Goal: Task Accomplishment & Management: Complete application form

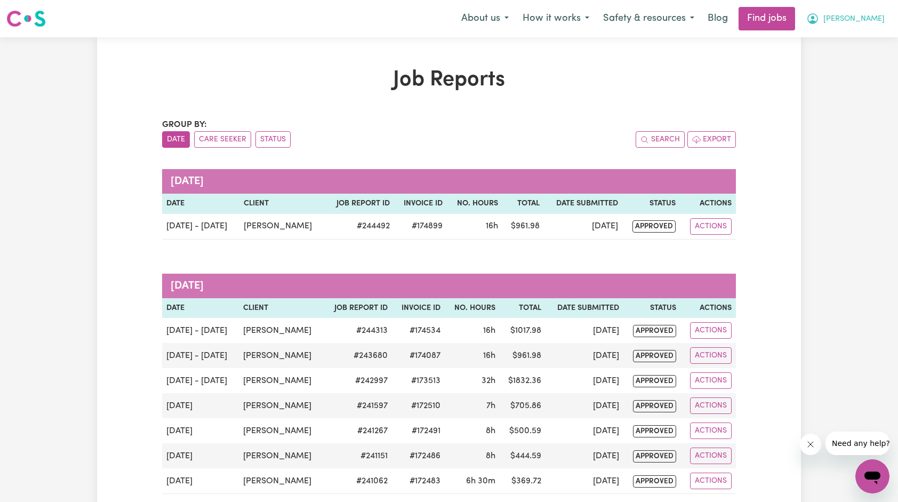
click at [873, 13] on span "[PERSON_NAME]" at bounding box center [854, 19] width 61 height 12
click at [830, 42] on link "My Account" at bounding box center [849, 41] width 84 height 20
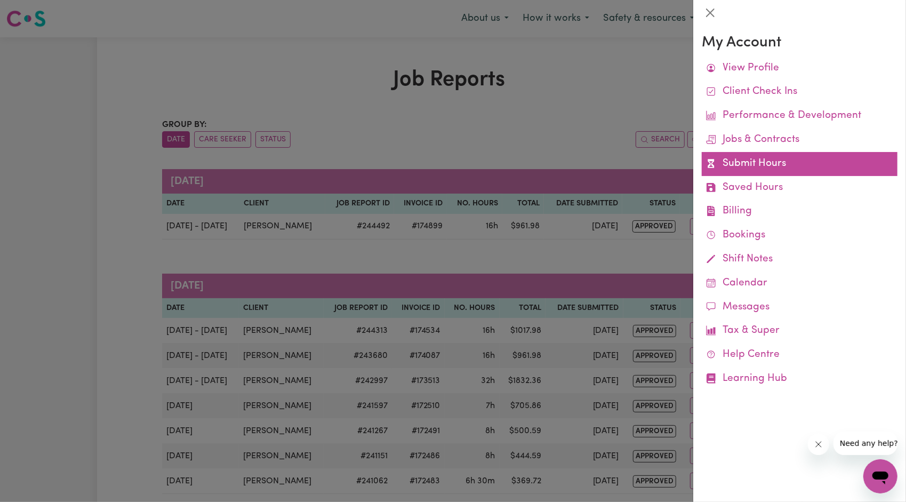
click at [734, 172] on link "Submit Hours" at bounding box center [800, 164] width 196 height 24
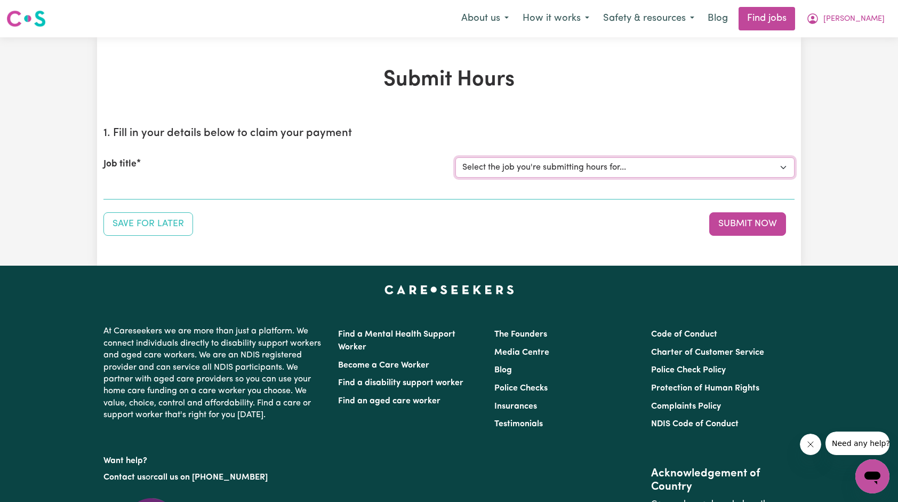
click at [673, 167] on select "Select the job you're submitting hours for... [[PERSON_NAME]] Support Worker Ne…" at bounding box center [625, 167] width 339 height 20
select select "14115"
click at [456, 157] on select "Select the job you're submitting hours for... [[PERSON_NAME]] Support Worker Ne…" at bounding box center [625, 167] width 339 height 20
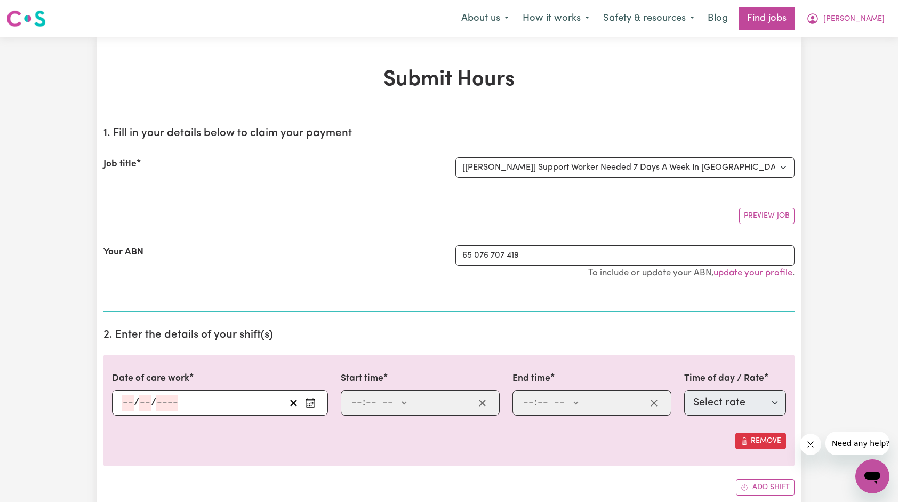
click at [313, 400] on icon "Enter the date of care work" at bounding box center [310, 402] width 11 height 11
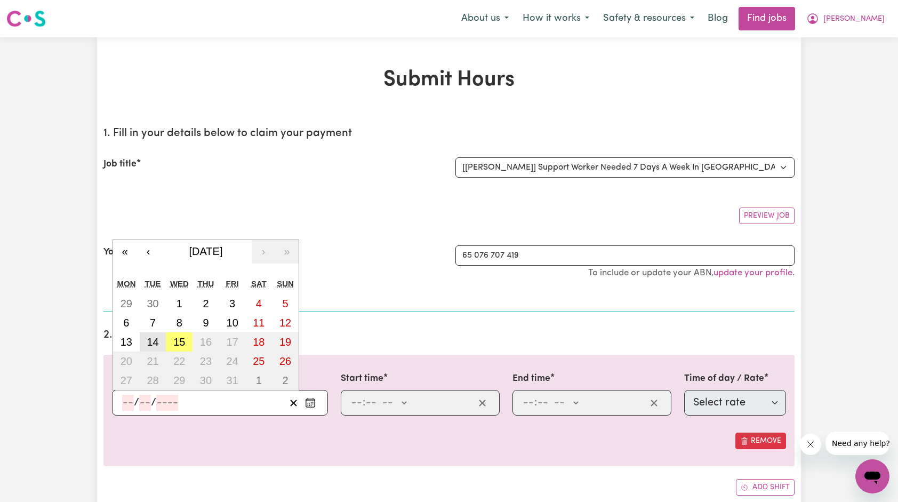
click at [151, 338] on abbr "14" at bounding box center [153, 342] width 12 height 12
type input "[DATE]"
type input "14"
type input "10"
type input "2025"
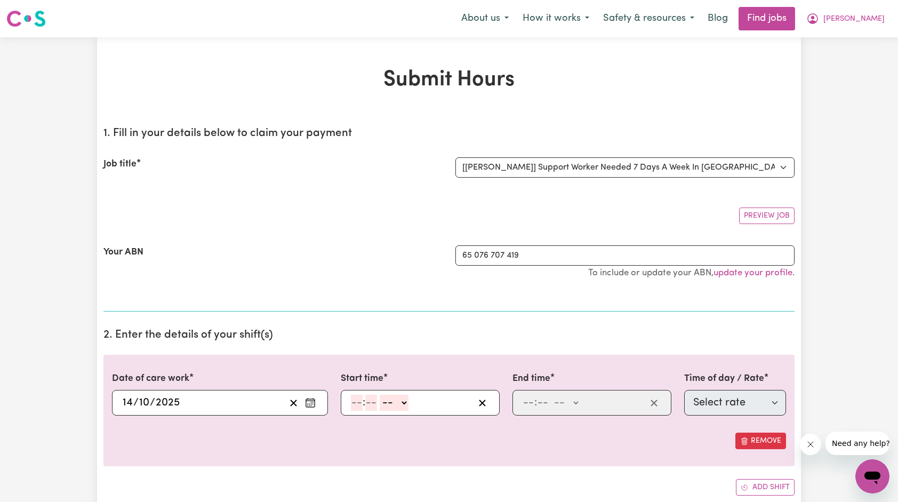
click at [360, 405] on input "number" at bounding box center [357, 403] width 12 height 16
type input "8"
type input "00"
click at [394, 404] on select "-- AM PM" at bounding box center [392, 403] width 29 height 16
select select "am"
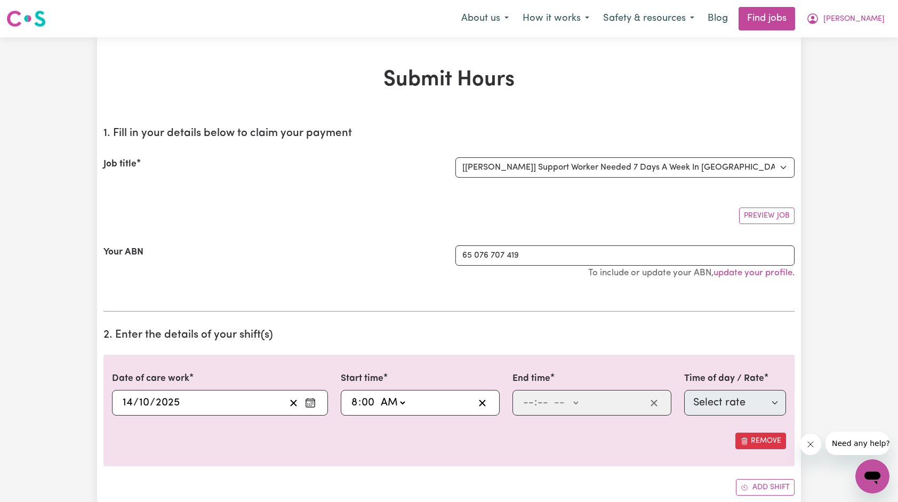
click at [378, 395] on select "-- AM PM" at bounding box center [392, 403] width 29 height 16
type input "08:00"
type input "0"
click at [524, 399] on input "number" at bounding box center [529, 403] width 12 height 16
type input "4"
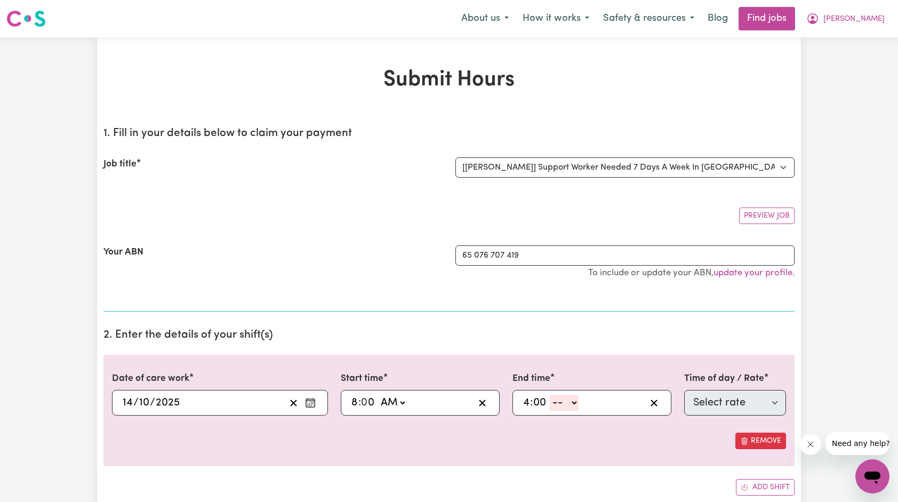
type input "00"
click at [577, 398] on select "-- AM PM" at bounding box center [564, 403] width 29 height 16
select select "pm"
click at [550, 395] on select "-- AM PM" at bounding box center [564, 403] width 29 height 16
type input "16:00"
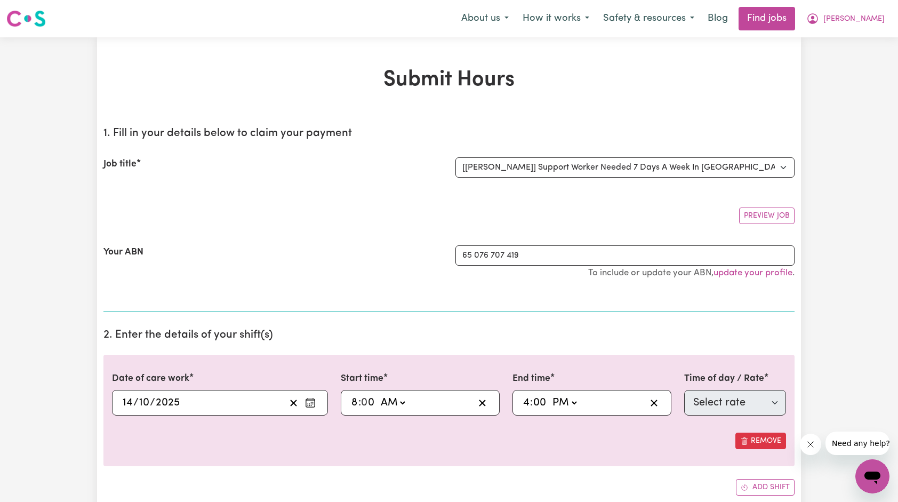
type input "0"
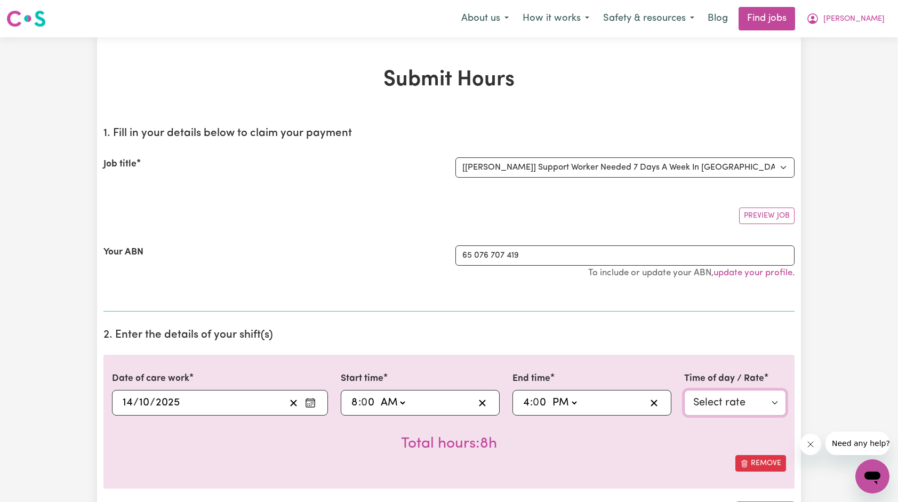
click at [707, 394] on select "Select rate $66.07 - Weekday Daytime - Assistance with Self Care Activities - S…" at bounding box center [735, 403] width 102 height 26
select select "63213"
click at [684, 390] on select "Select rate $66.07 - Weekday Daytime - Assistance with Self Care Activities - S…" at bounding box center [735, 403] width 102 height 26
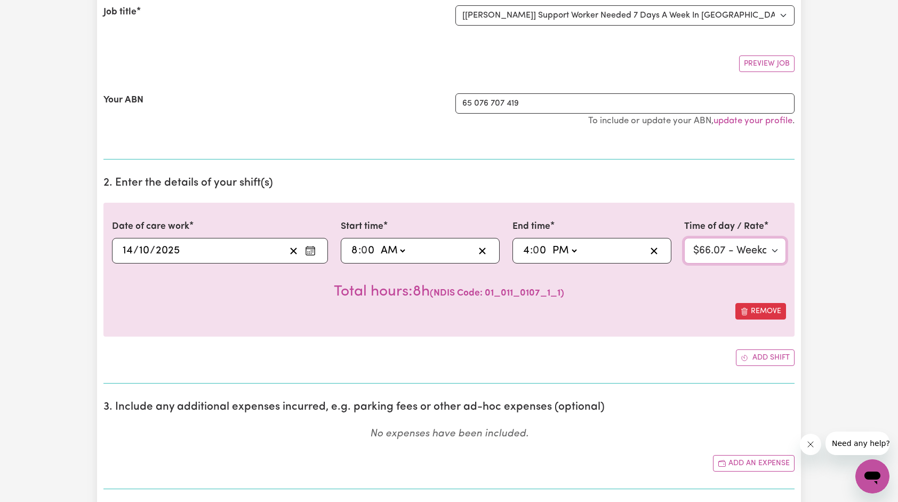
scroll to position [153, 0]
click at [740, 458] on button "Add an expense" at bounding box center [754, 462] width 82 height 17
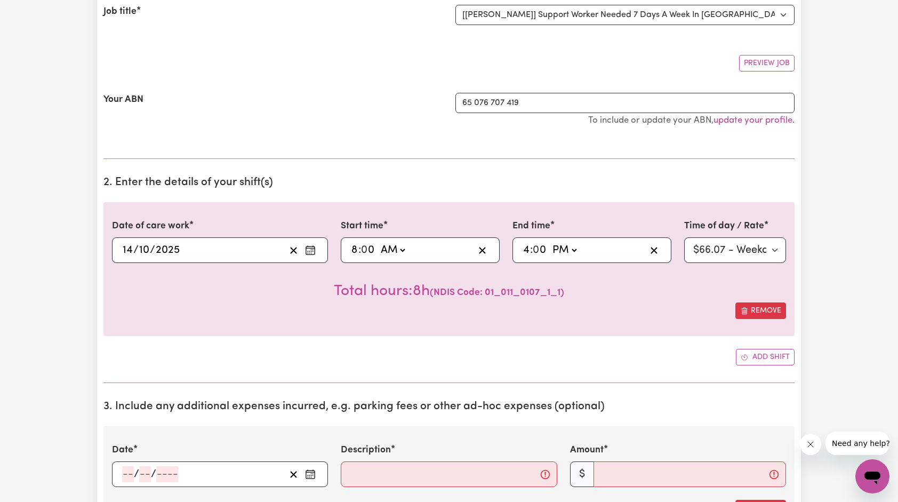
click at [313, 471] on icon "Enter the date of expense" at bounding box center [310, 474] width 11 height 11
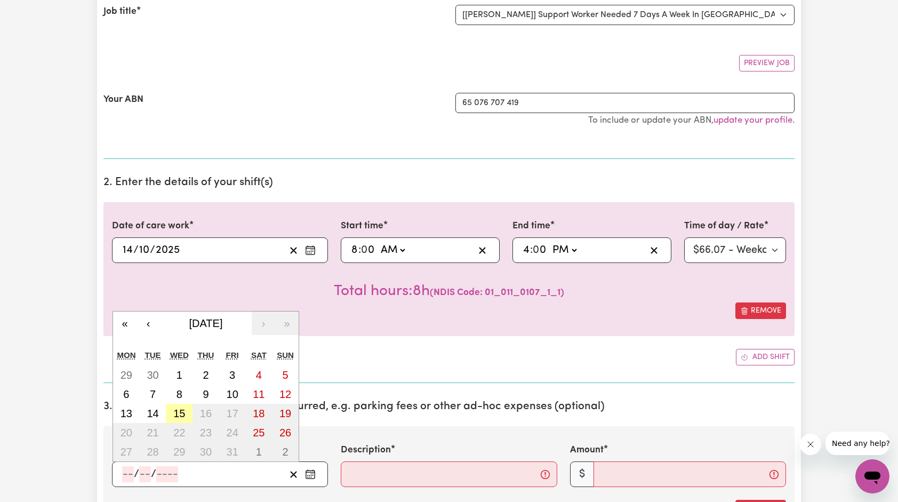
click at [183, 412] on abbr "15" at bounding box center [179, 414] width 12 height 12
type input "[DATE]"
type input "15"
type input "10"
type input "2025"
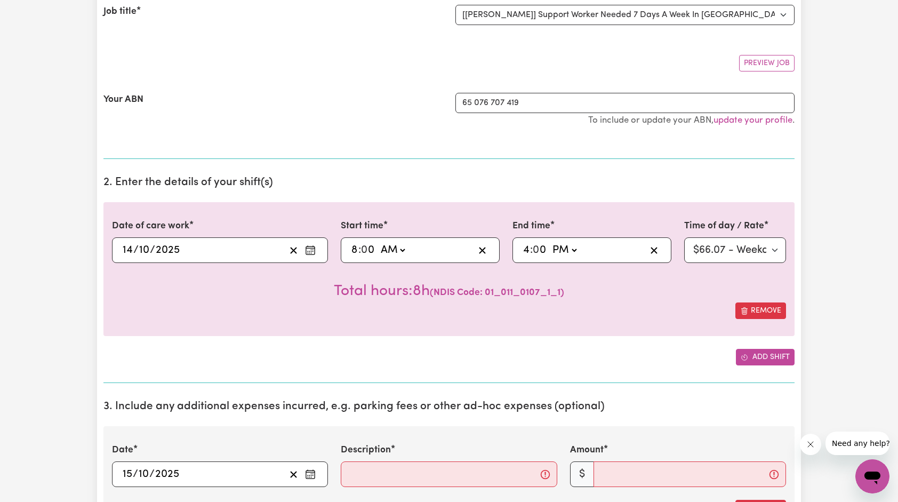
click at [745, 351] on span "Add another shift" at bounding box center [744, 356] width 7 height 11
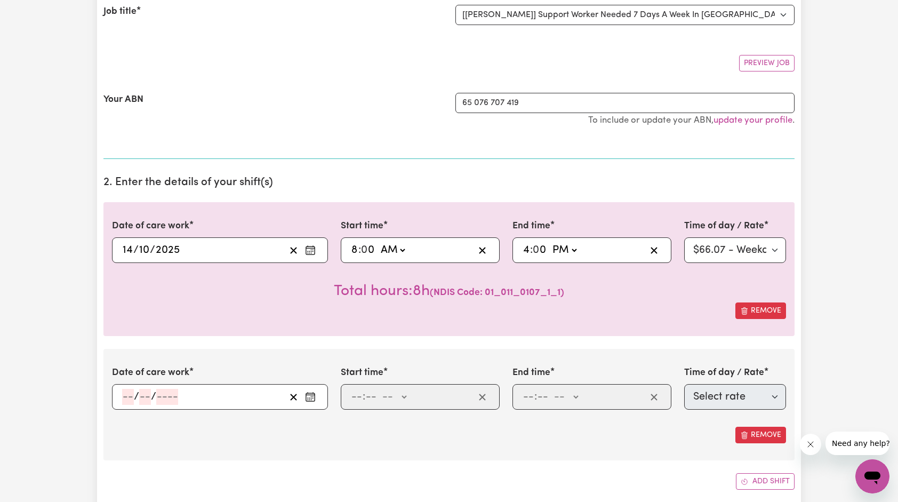
click at [313, 398] on icon "Enter the date of care work" at bounding box center [310, 397] width 11 height 11
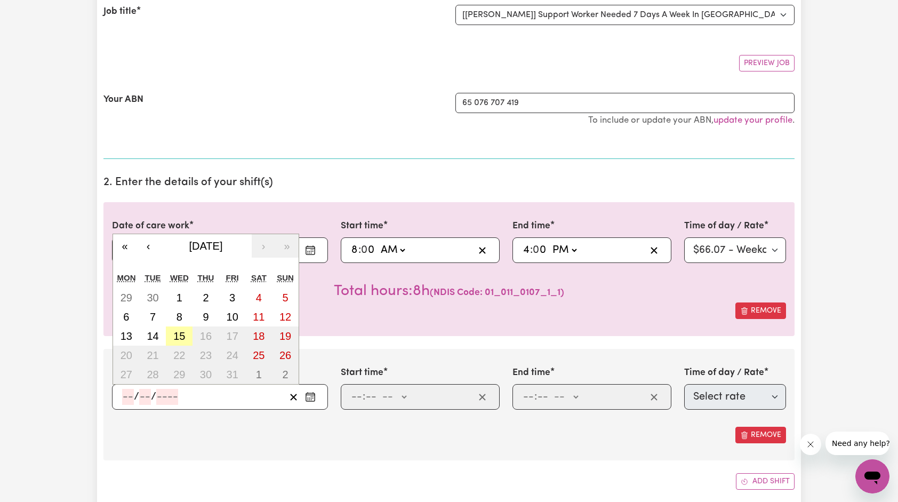
click at [179, 328] on button "15" at bounding box center [179, 335] width 27 height 19
type input "[DATE]"
type input "15"
type input "10"
type input "2025"
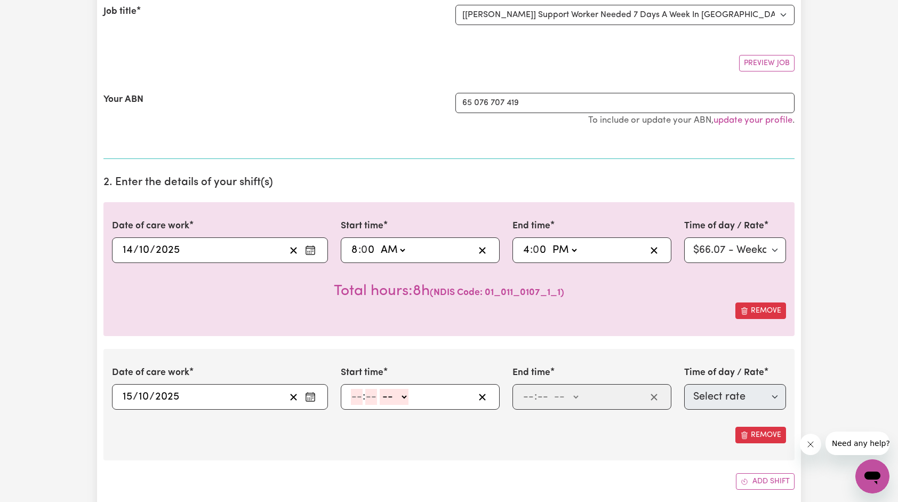
click at [353, 394] on input "number" at bounding box center [357, 397] width 12 height 16
type input "8"
type input "00"
click at [394, 402] on select "-- AM PM" at bounding box center [392, 397] width 29 height 16
select select "am"
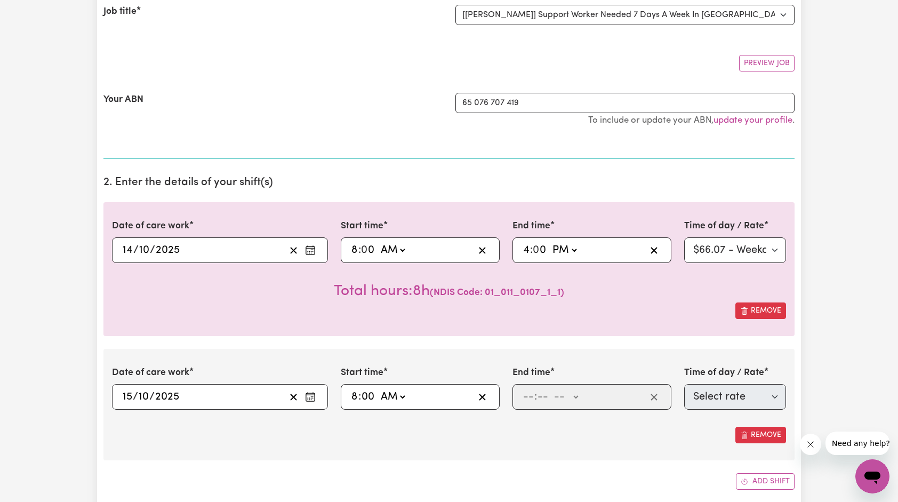
click at [378, 389] on select "-- AM PM" at bounding box center [392, 397] width 29 height 16
type input "08:00"
type input "0"
click at [523, 397] on input "number" at bounding box center [529, 397] width 12 height 16
type input "4"
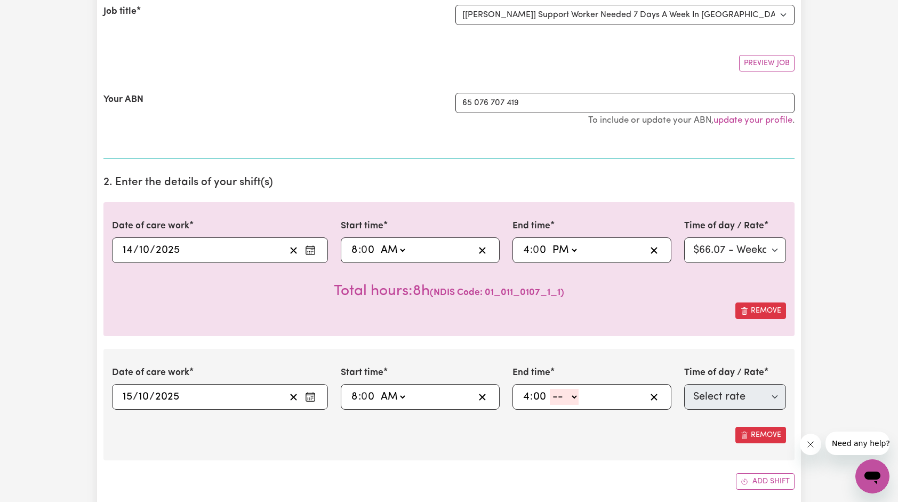
type input "00"
click at [566, 400] on select "-- AM PM" at bounding box center [564, 397] width 29 height 16
select select "pm"
click at [550, 389] on select "-- AM PM" at bounding box center [564, 397] width 29 height 16
type input "16:00"
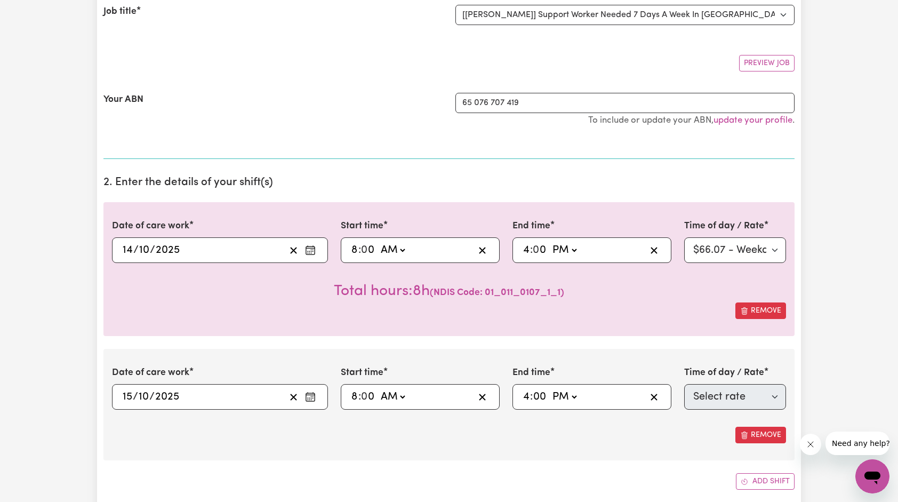
type input "0"
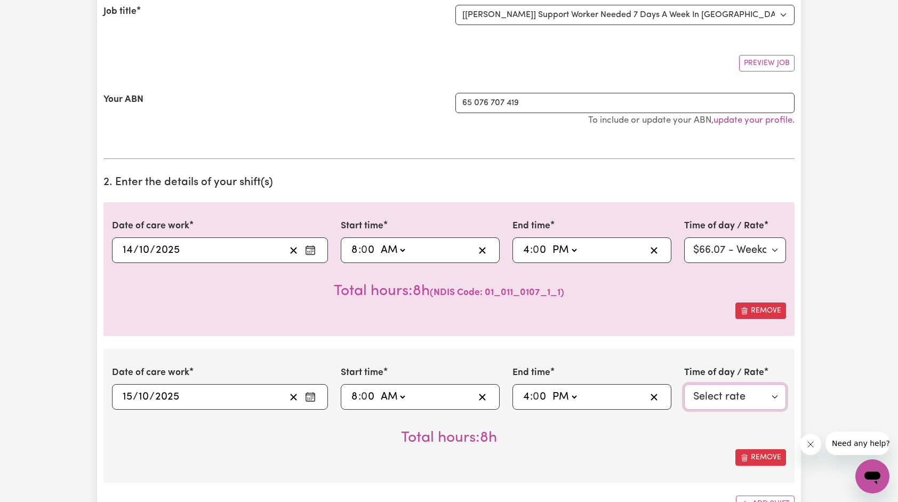
click at [705, 398] on select "Select rate $66.07 - Weekday Daytime - Assistance with Self Care Activities - S…" at bounding box center [735, 397] width 102 height 26
select select "63213"
click at [684, 384] on select "Select rate $66.07 - Weekday Daytime - Assistance with Self Care Activities - S…" at bounding box center [735, 397] width 102 height 26
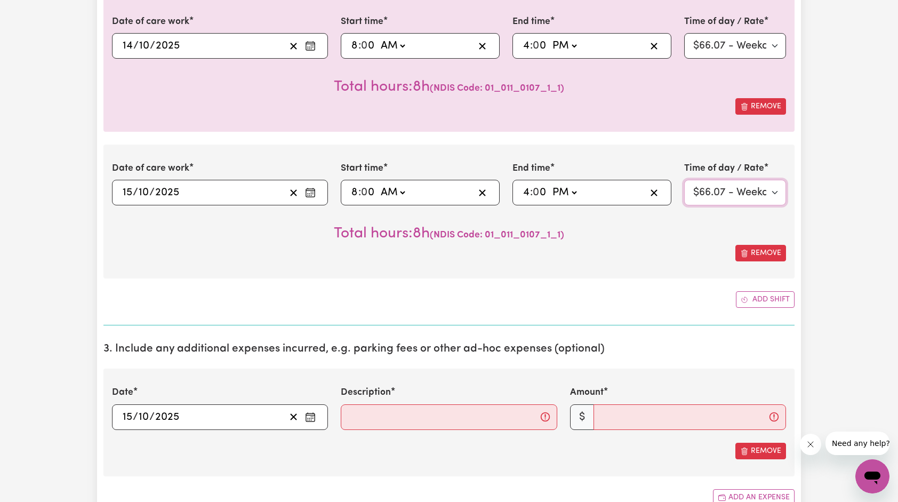
scroll to position [357, 0]
click at [317, 412] on button "Enter the date of expense" at bounding box center [310, 417] width 17 height 16
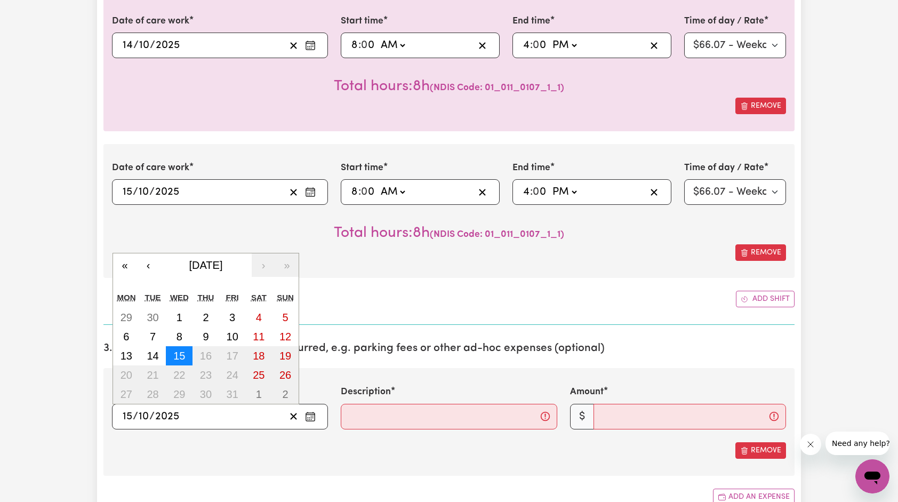
click at [182, 352] on abbr "15" at bounding box center [179, 356] width 12 height 12
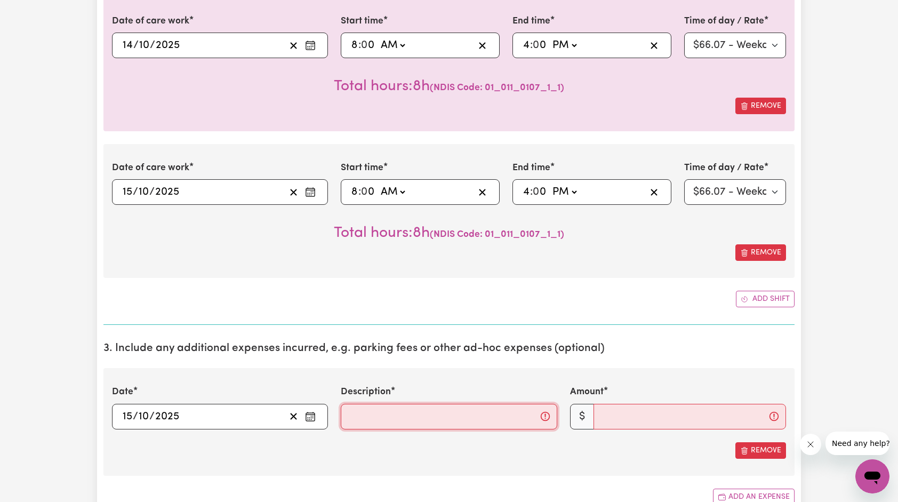
click at [367, 422] on input "Description" at bounding box center [449, 417] width 216 height 26
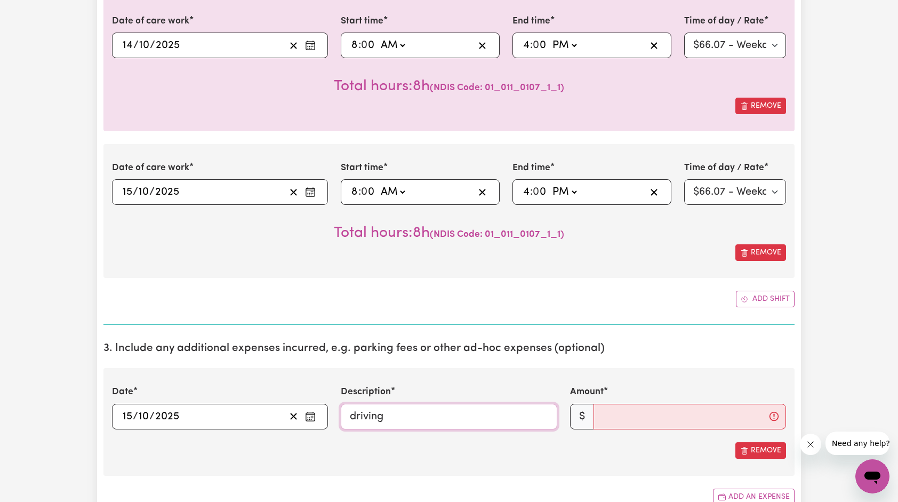
type input "Driving [PERSON_NAME] to [MEDICAL_DATA], 56km"
click at [652, 413] on input "Amount" at bounding box center [690, 417] width 193 height 26
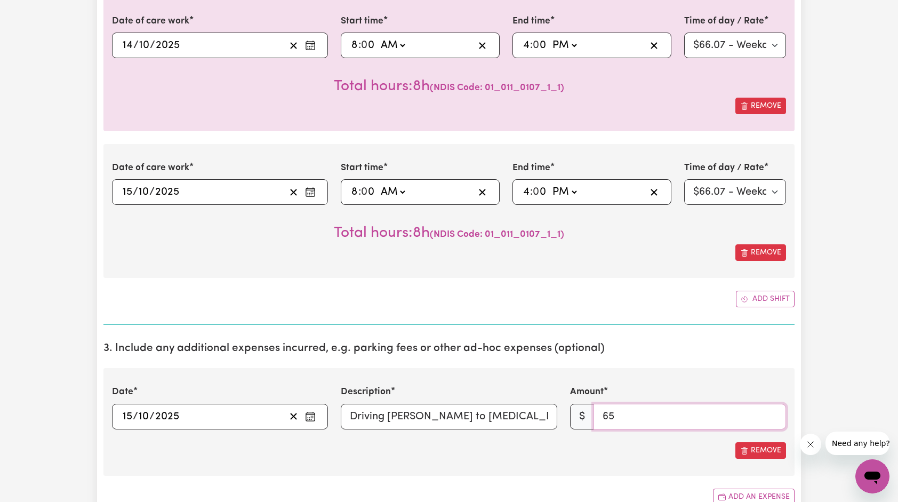
type input "6"
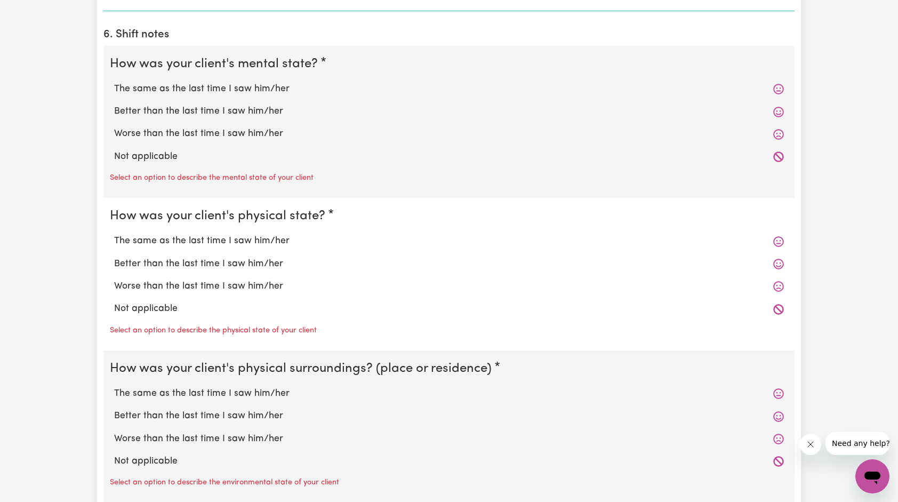
scroll to position [1074, 0]
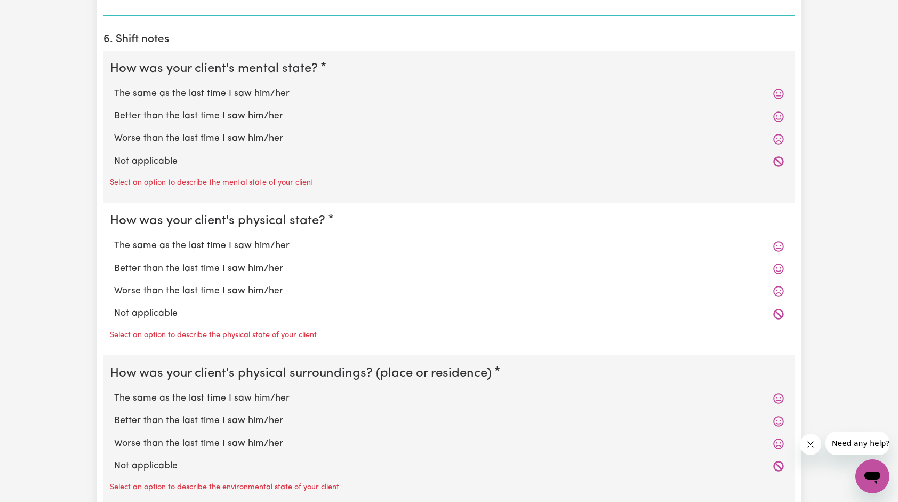
type input "56"
click at [201, 92] on label "The same as the last time I saw him/her" at bounding box center [449, 94] width 670 height 14
click at [114, 87] on input "The same as the last time I saw him/her" at bounding box center [114, 86] width 1 height 1
radio input "true"
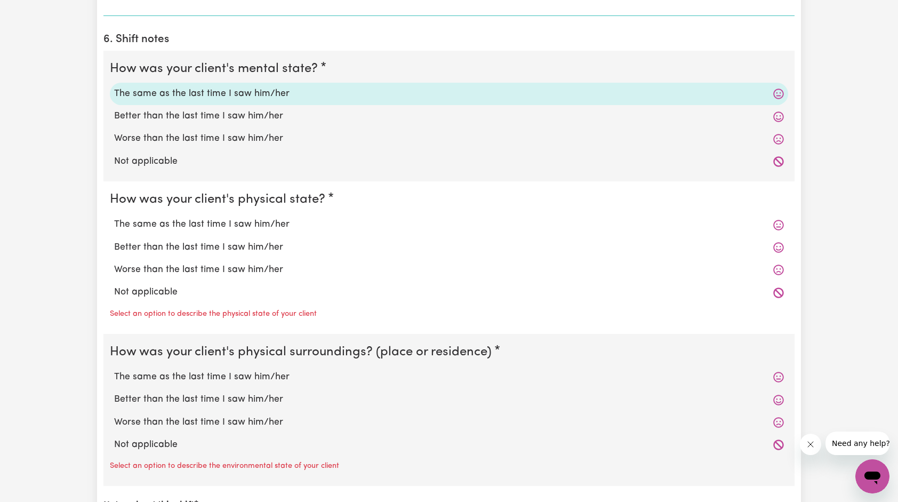
click at [198, 218] on label "The same as the last time I saw him/her" at bounding box center [449, 225] width 670 height 14
click at [114, 217] on input "The same as the last time I saw him/her" at bounding box center [114, 217] width 1 height 1
radio input "true"
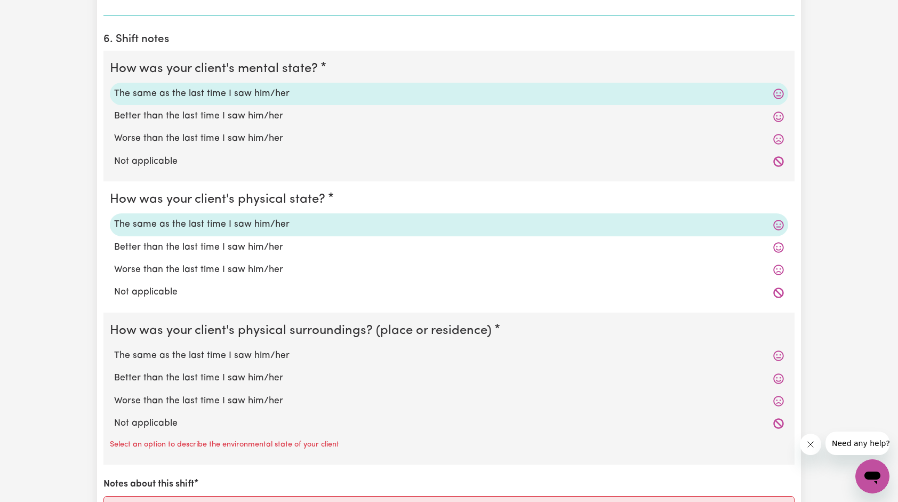
click at [203, 350] on label "The same as the last time I saw him/her" at bounding box center [449, 356] width 670 height 14
click at [114, 349] on input "The same as the last time I saw him/her" at bounding box center [114, 348] width 1 height 1
radio input "true"
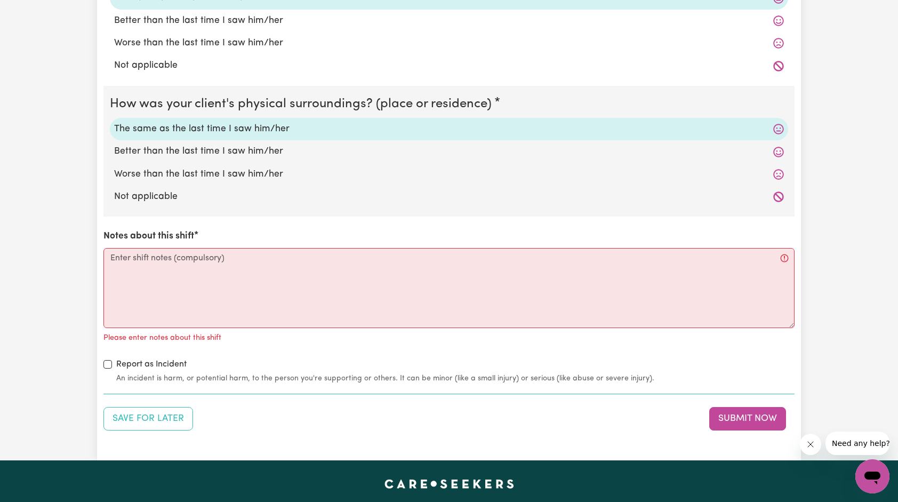
scroll to position [1303, 0]
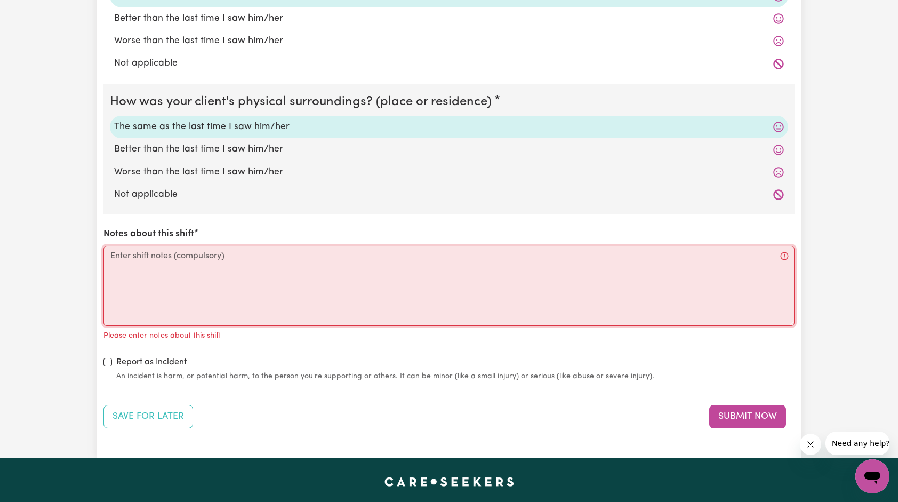
click at [183, 262] on textarea "Notes about this shift" at bounding box center [448, 286] width 691 height 80
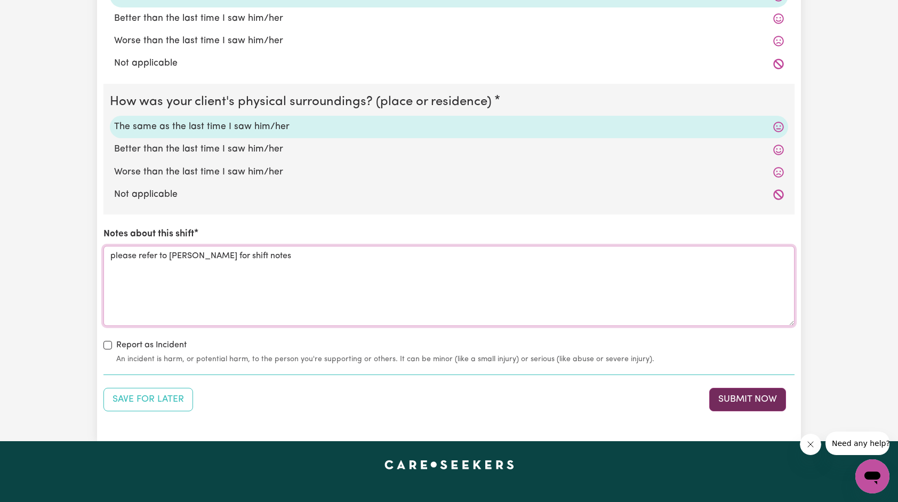
type textarea "please refer to [PERSON_NAME] for shift notes"
click at [734, 398] on button "Submit Now" at bounding box center [747, 399] width 77 height 23
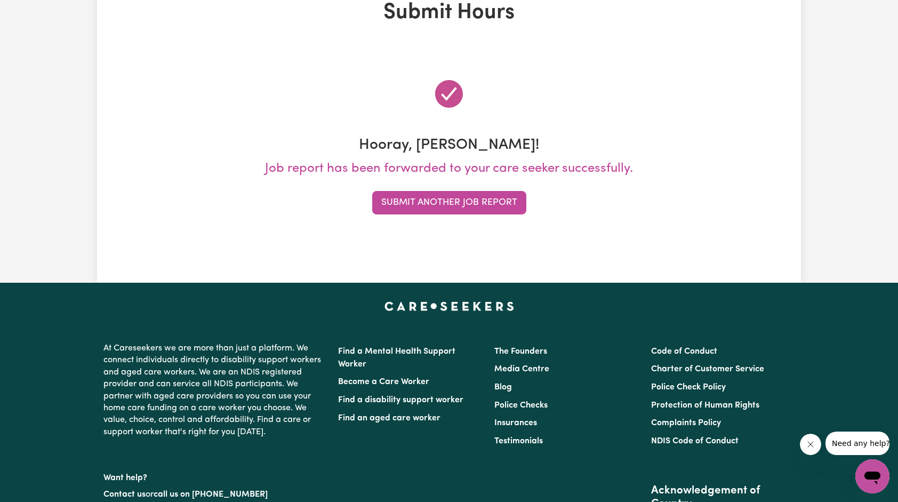
scroll to position [0, 0]
